Goal: Task Accomplishment & Management: Manage account settings

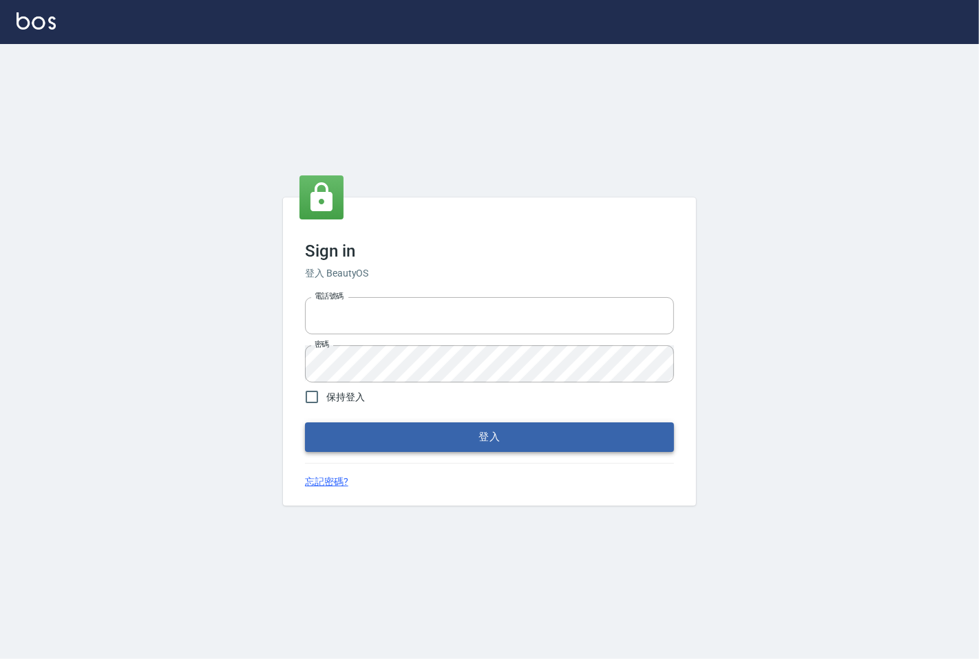
type input "25331148"
click at [422, 448] on button "登入" at bounding box center [489, 437] width 369 height 29
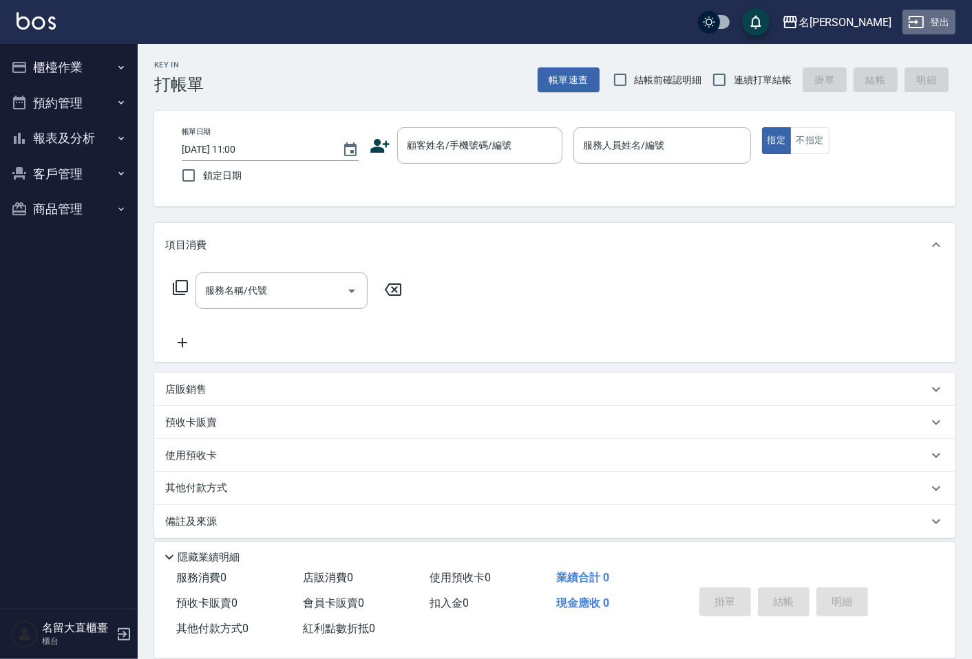
click at [937, 12] on button "登出" at bounding box center [928, 22] width 53 height 25
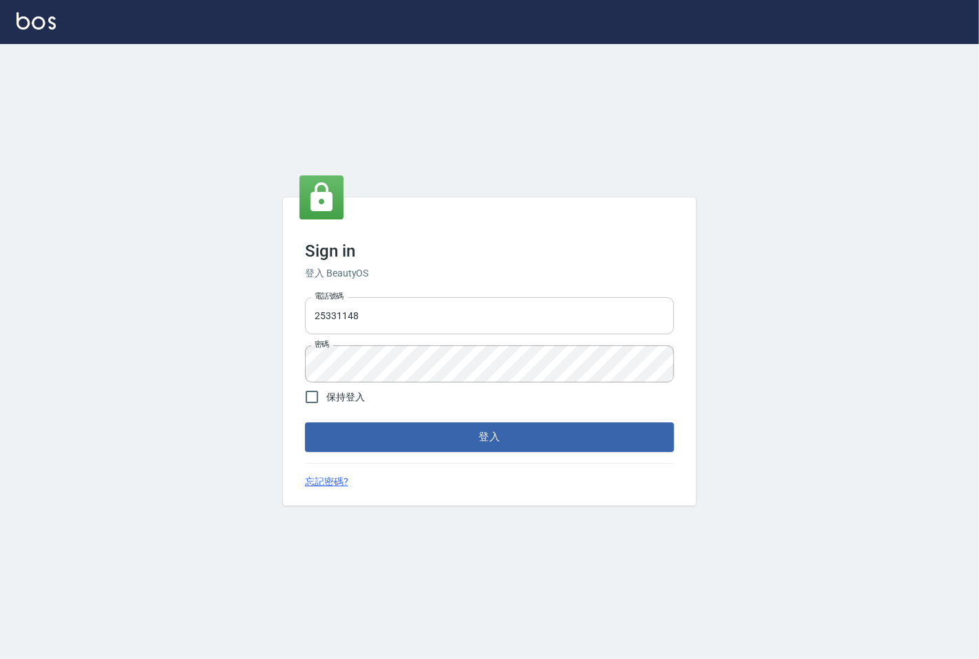
click at [331, 326] on input "25331148" at bounding box center [489, 315] width 369 height 37
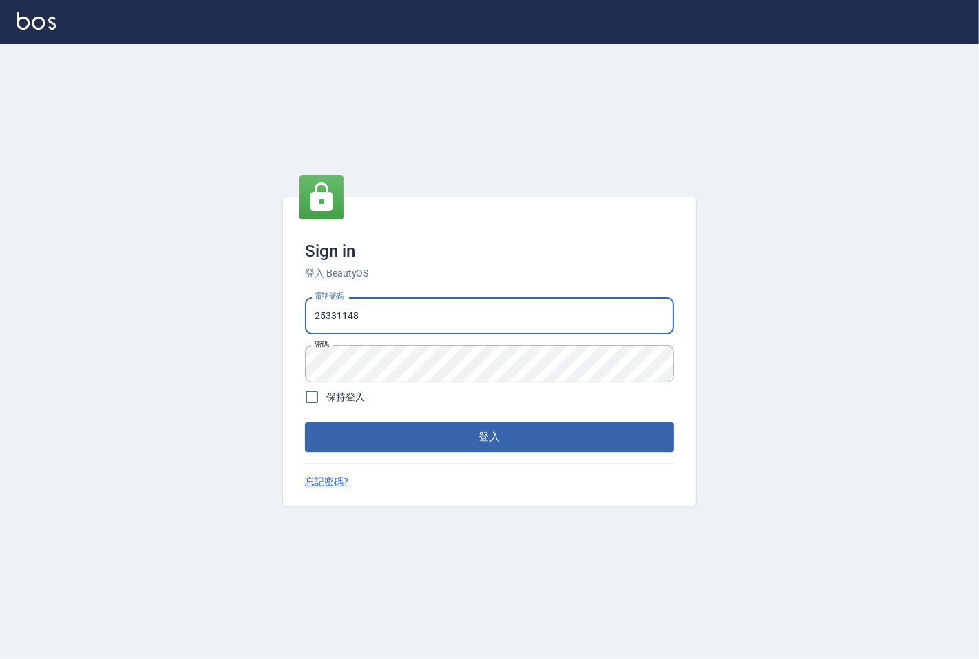
click at [331, 326] on input "25331148" at bounding box center [489, 315] width 369 height 37
type input "0983983823"
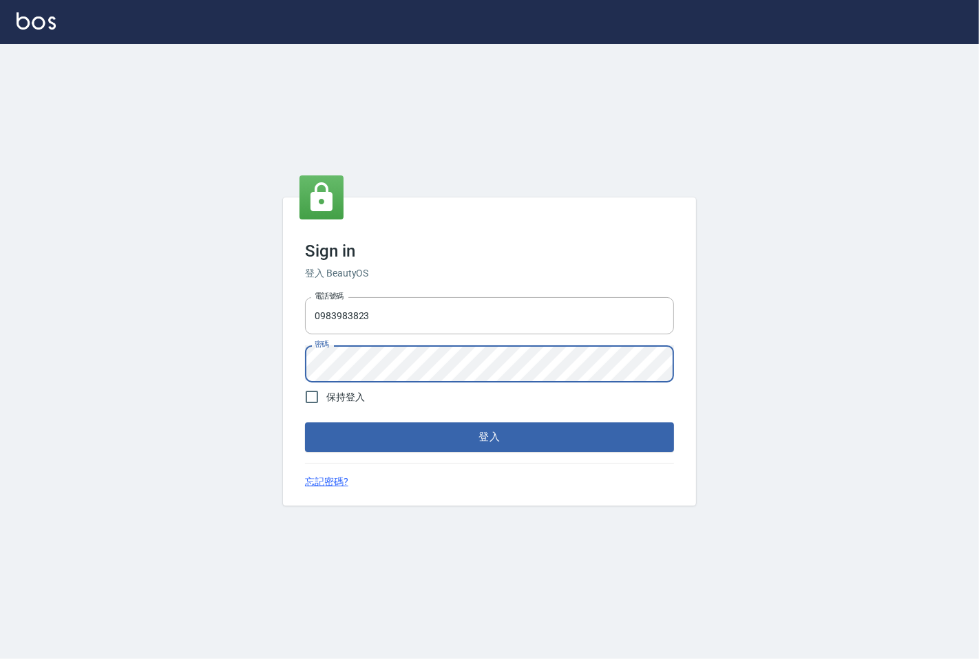
click at [305, 423] on button "登入" at bounding box center [489, 437] width 369 height 29
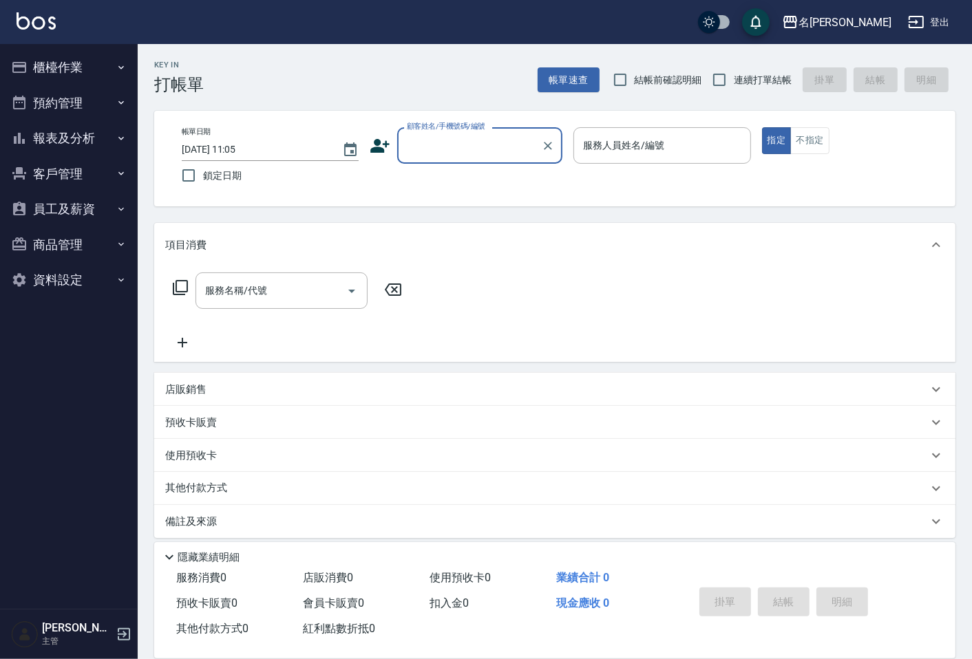
click at [81, 207] on button "員工及薪資" at bounding box center [69, 209] width 127 height 36
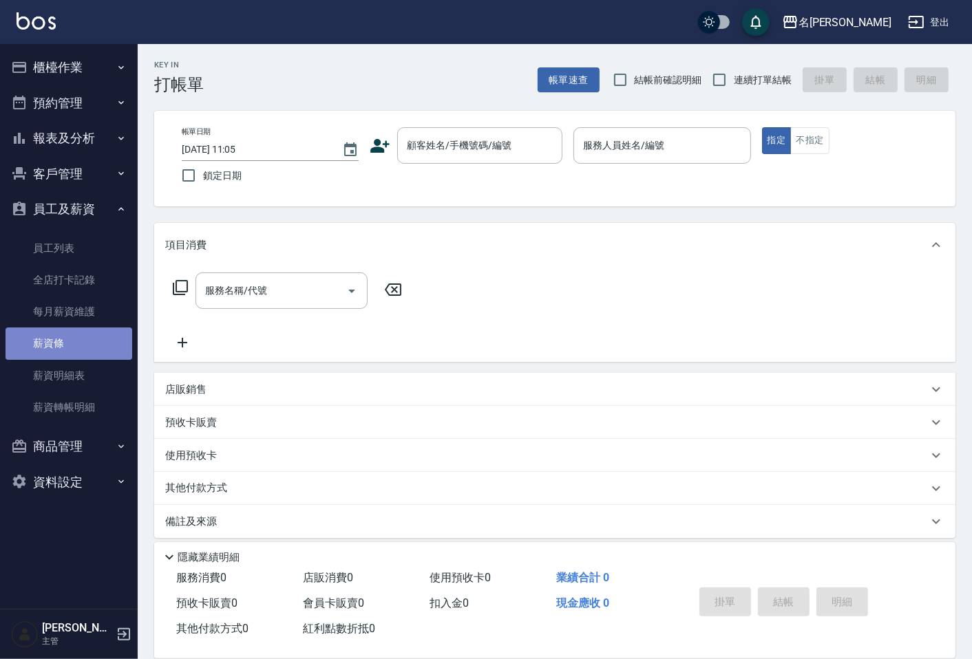
click at [58, 346] on link "薪資條" at bounding box center [69, 344] width 127 height 32
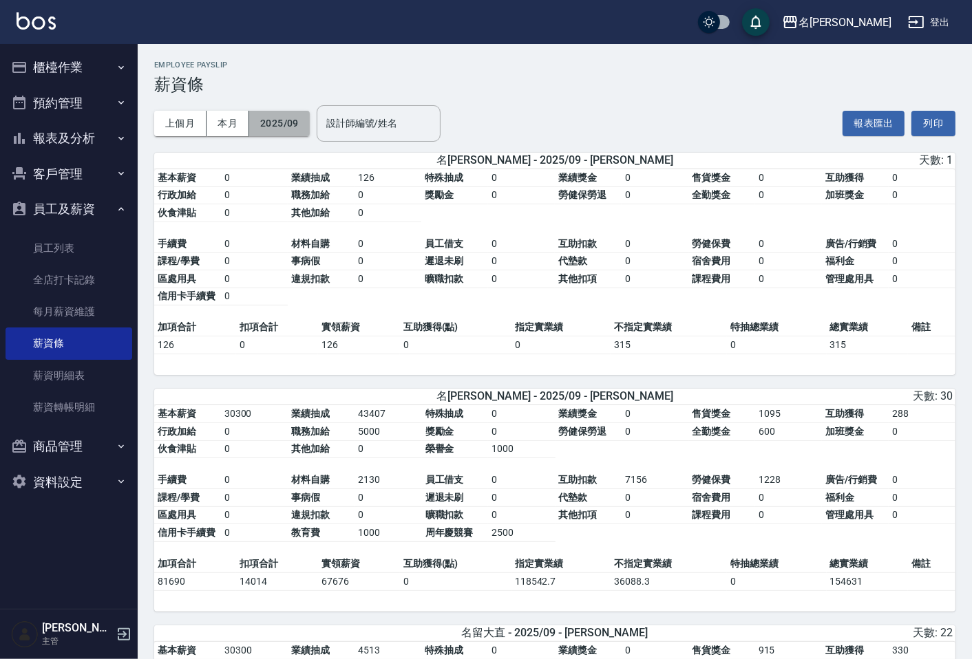
click at [286, 128] on button "2025/09" at bounding box center [279, 123] width 61 height 25
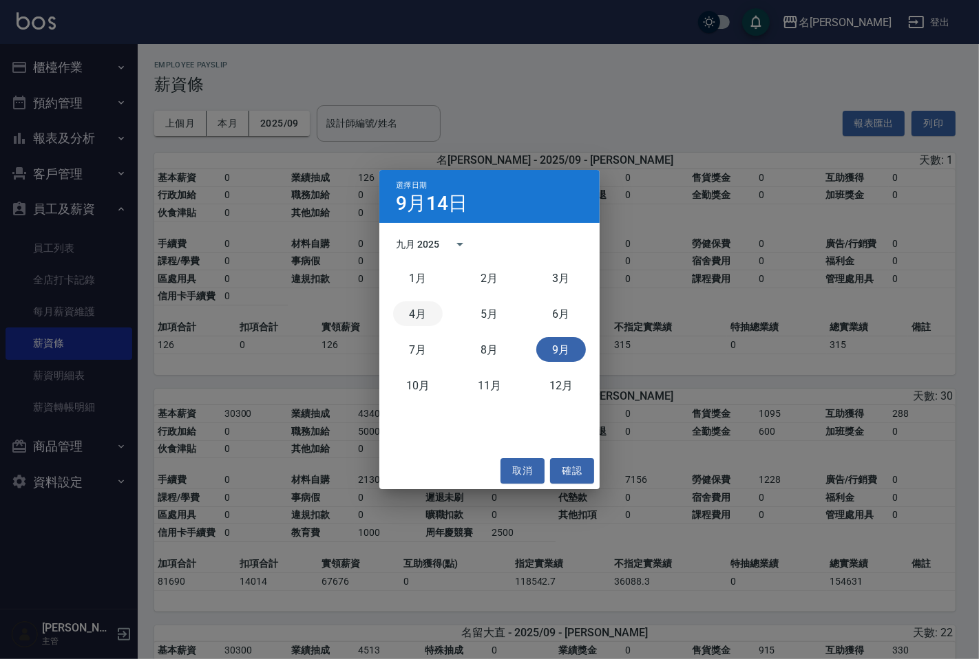
click at [407, 310] on button "4月" at bounding box center [418, 313] width 50 height 25
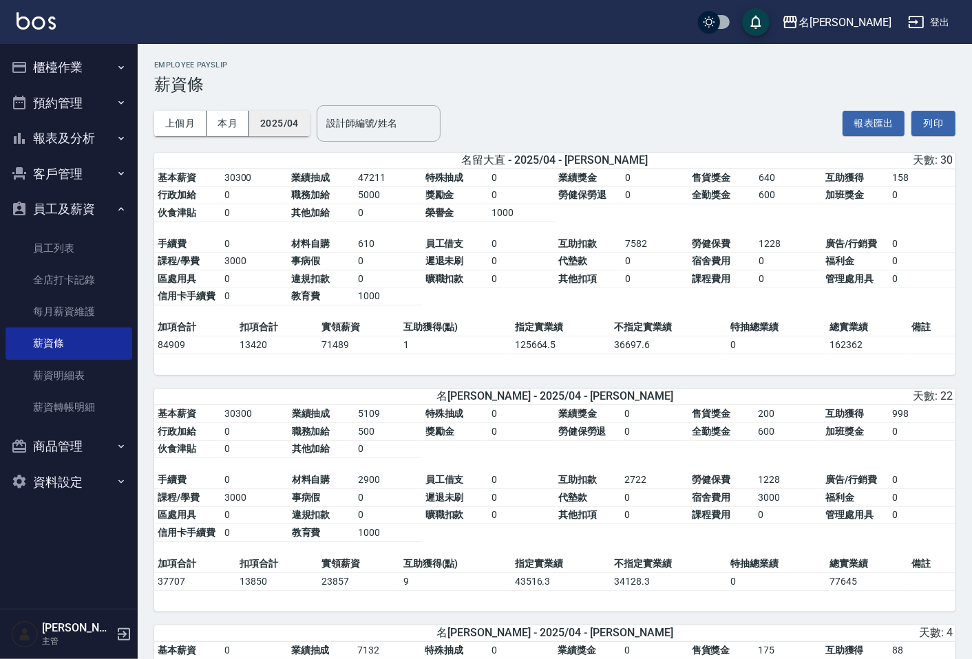
click at [303, 121] on button "2025/04" at bounding box center [279, 123] width 61 height 25
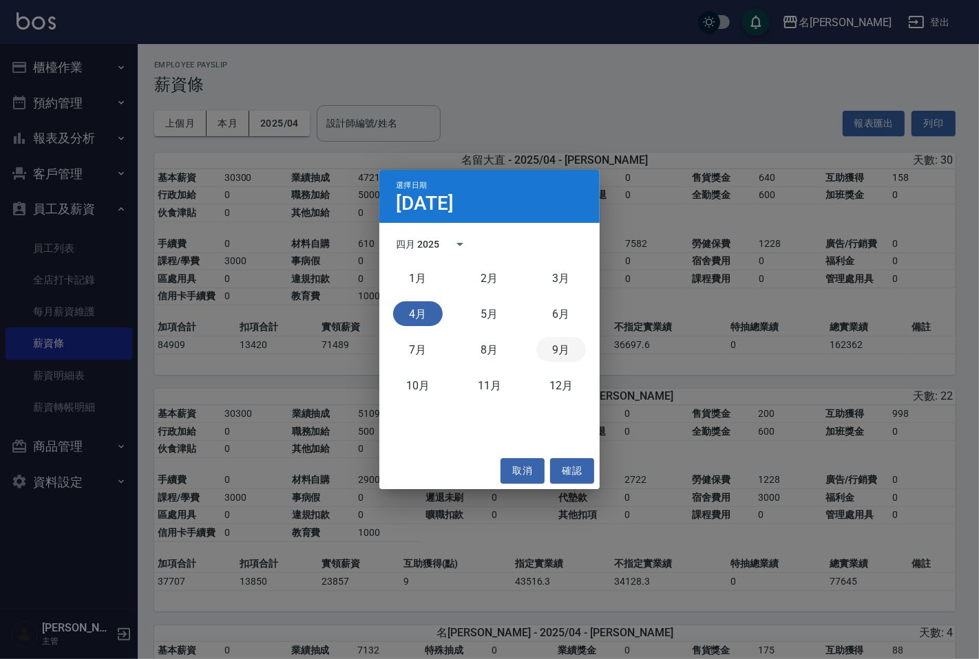
click at [555, 347] on button "9月" at bounding box center [561, 349] width 50 height 25
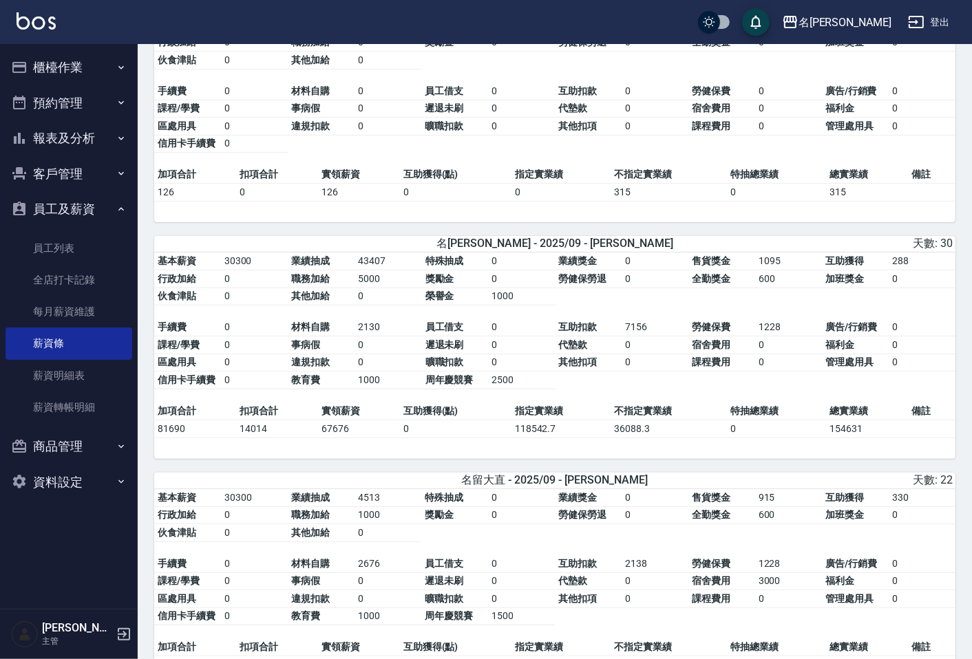
scroll to position [306, 0]
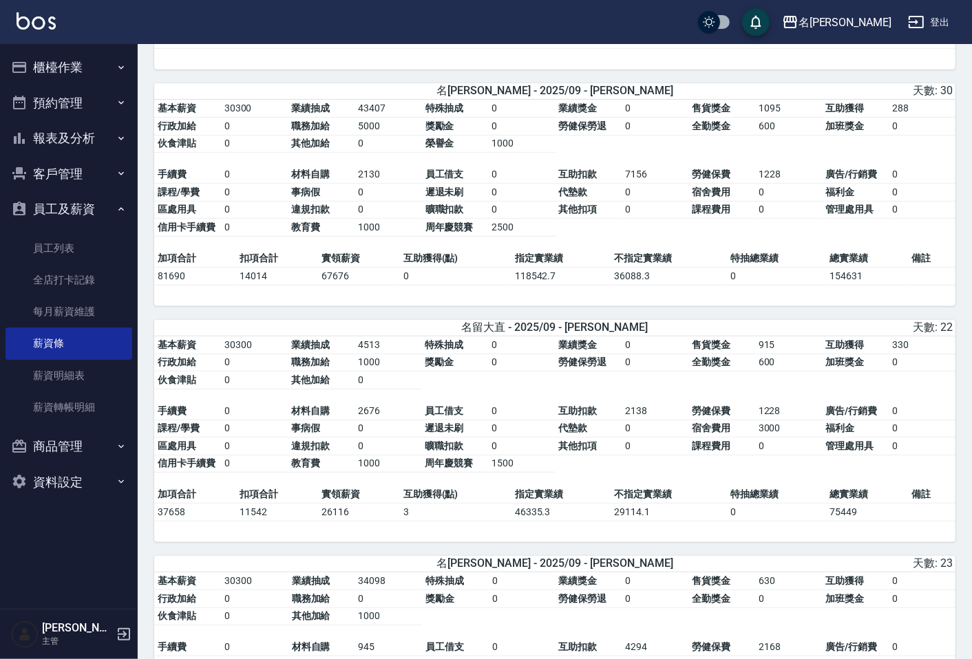
click at [948, 10] on button "登出" at bounding box center [928, 22] width 53 height 25
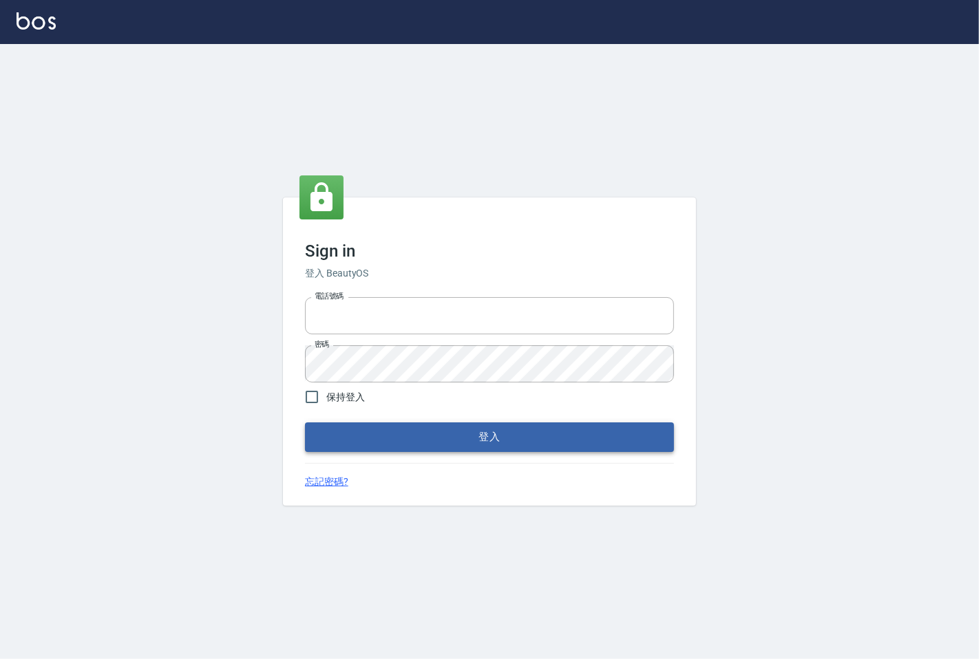
type input "25331148"
click at [463, 429] on button "登入" at bounding box center [489, 437] width 369 height 29
